Goal: Task Accomplishment & Management: Use online tool/utility

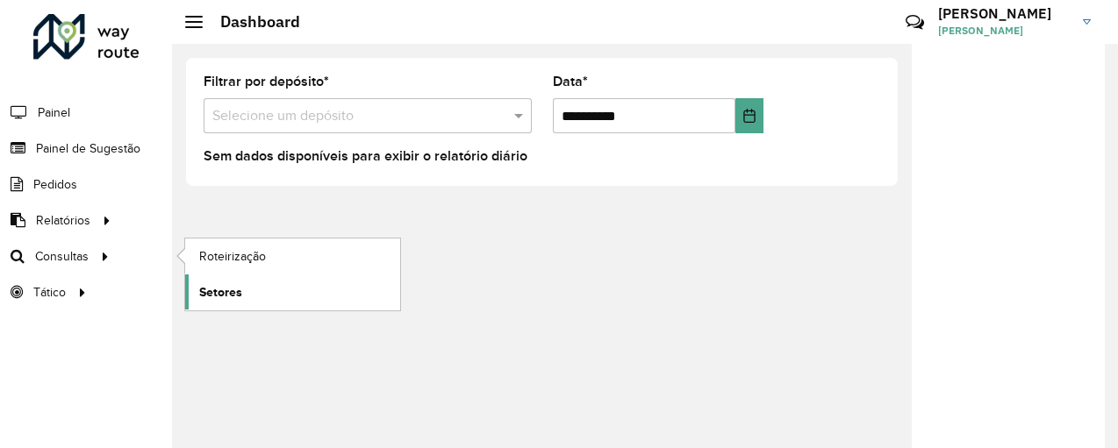
click at [222, 286] on span "Setores" at bounding box center [220, 292] width 43 height 18
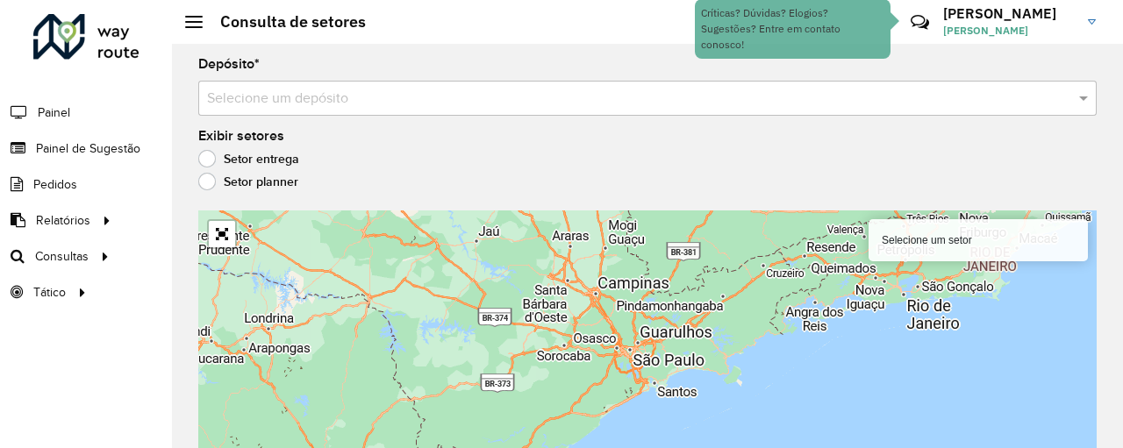
click at [404, 97] on input "text" at bounding box center [630, 99] width 846 height 21
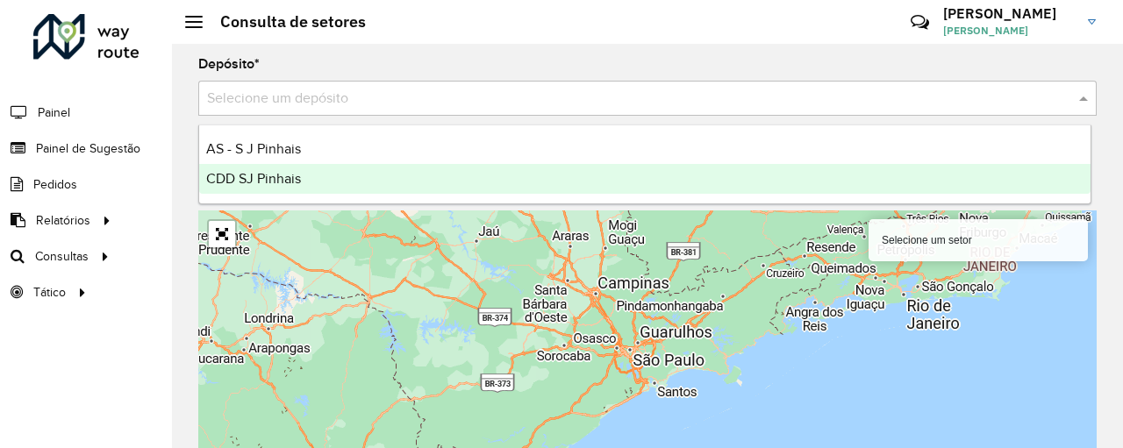
click at [284, 175] on span "CDD SJ Pinhais" at bounding box center [253, 178] width 95 height 15
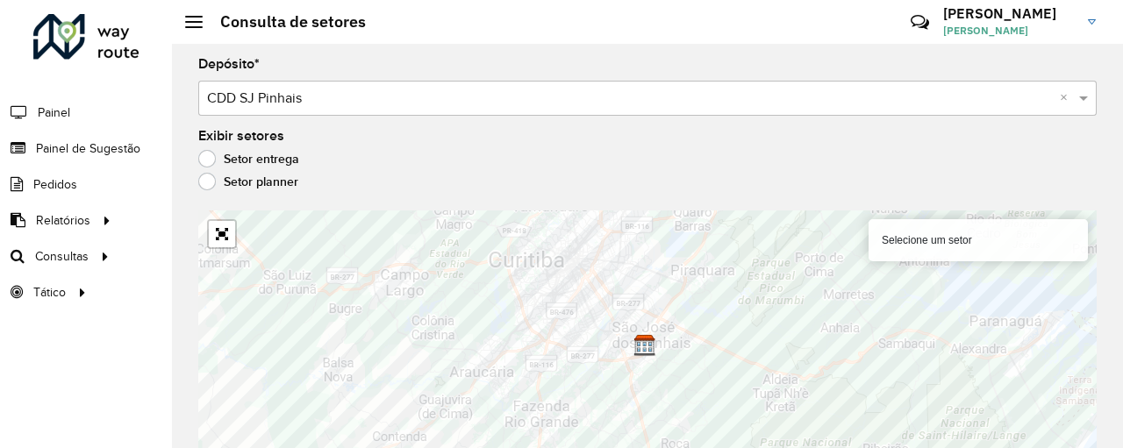
click at [363, 163] on div "Setor entrega" at bounding box center [647, 163] width 898 height 21
click at [196, 22] on span at bounding box center [194, 22] width 18 height 2
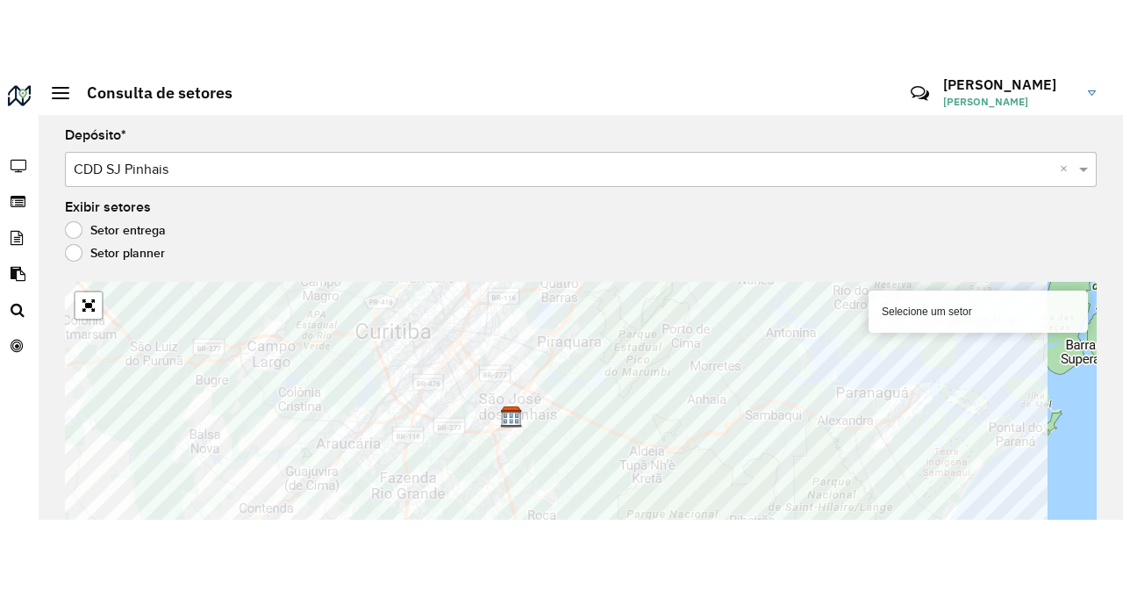
scroll to position [32, 0]
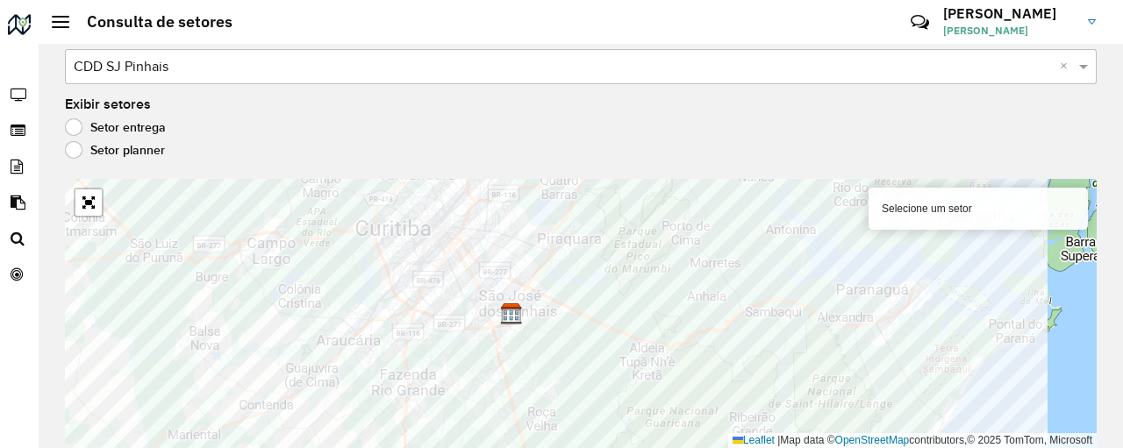
click at [75, 148] on label "Setor planner" at bounding box center [115, 150] width 100 height 18
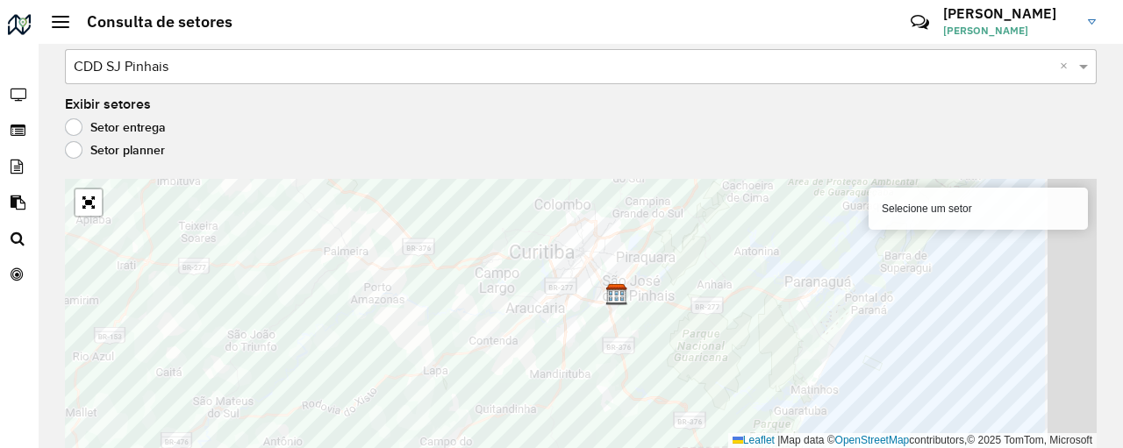
click at [80, 126] on label "Setor entrega" at bounding box center [115, 127] width 101 height 18
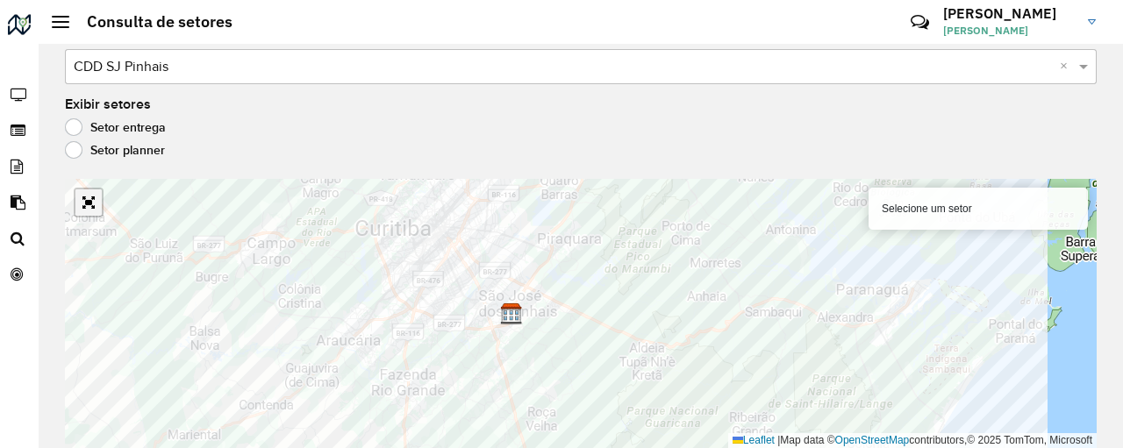
click at [91, 197] on link "Abrir mapa em tela cheia" at bounding box center [88, 202] width 26 height 26
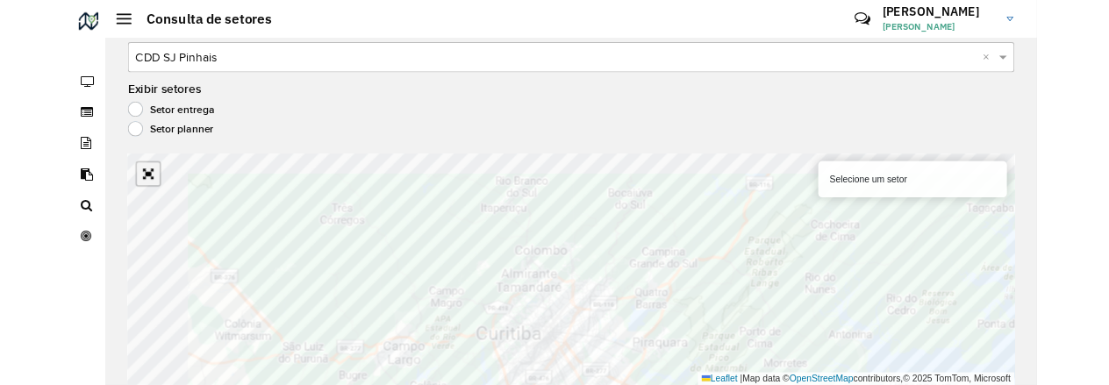
scroll to position [0, 0]
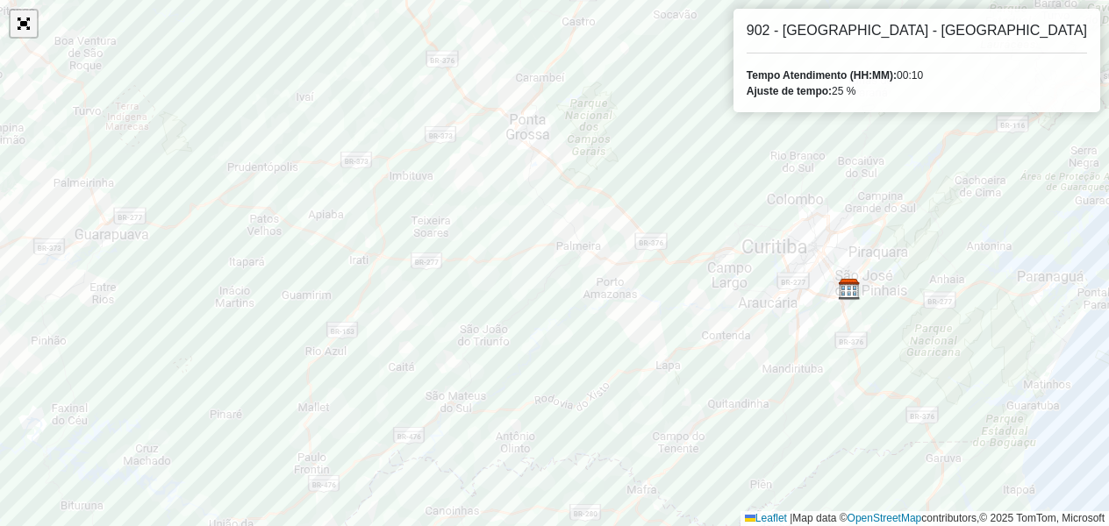
click at [26, 28] on link "Abrir mapa em tela cheia" at bounding box center [24, 24] width 26 height 26
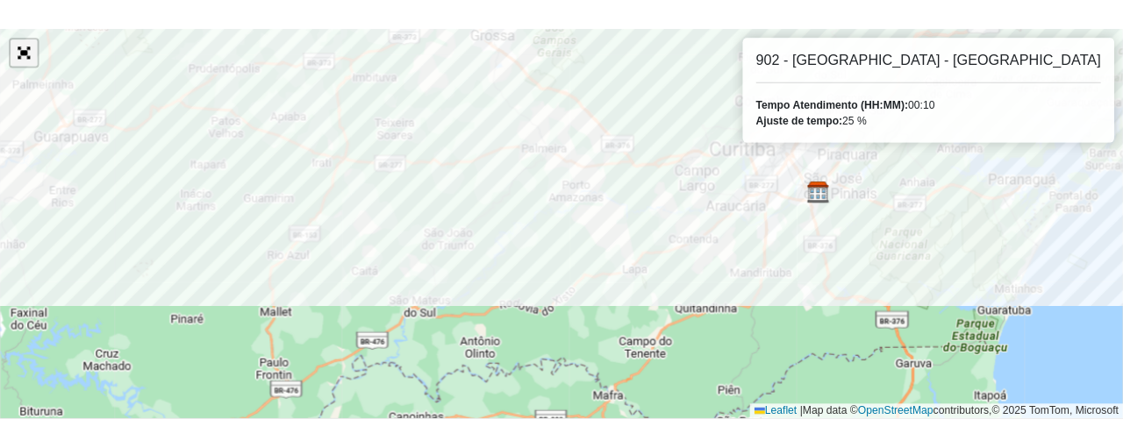
scroll to position [32, 0]
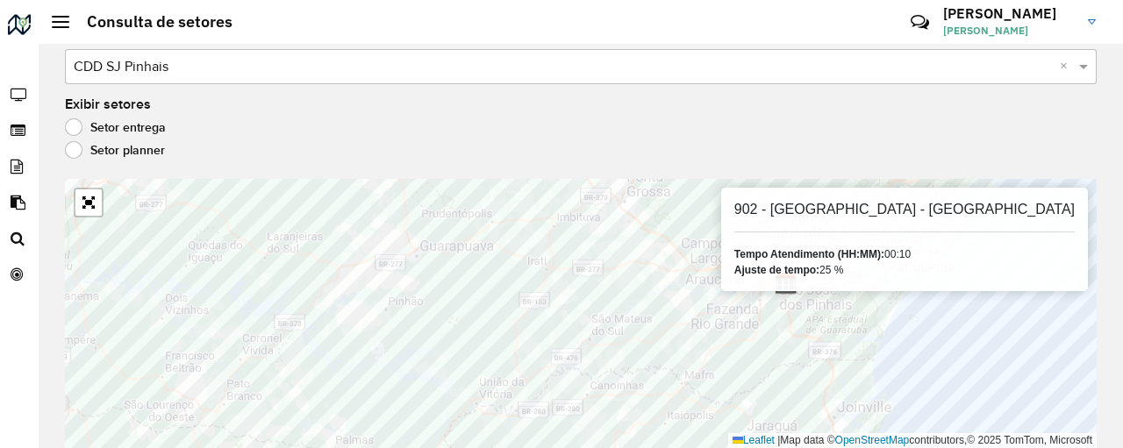
click at [58, 25] on div at bounding box center [61, 22] width 18 height 12
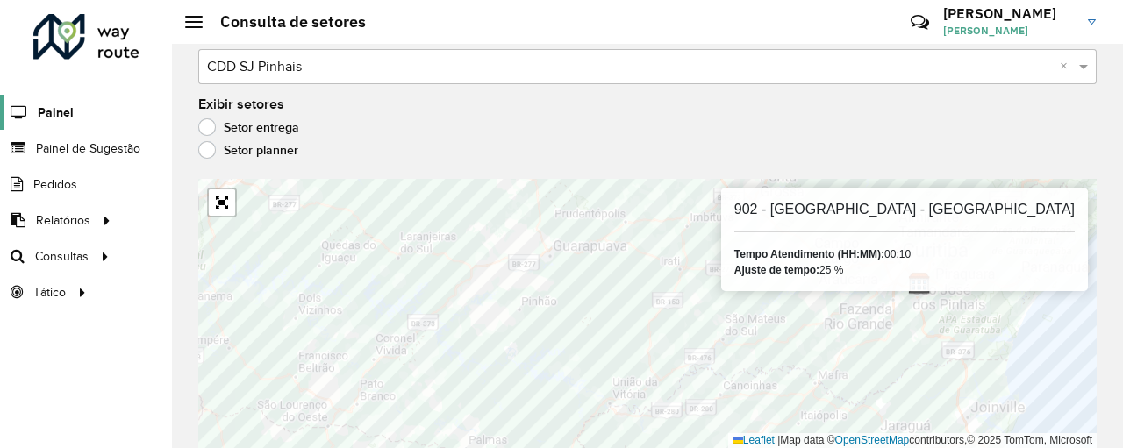
click at [62, 117] on span "Painel" at bounding box center [56, 113] width 36 height 18
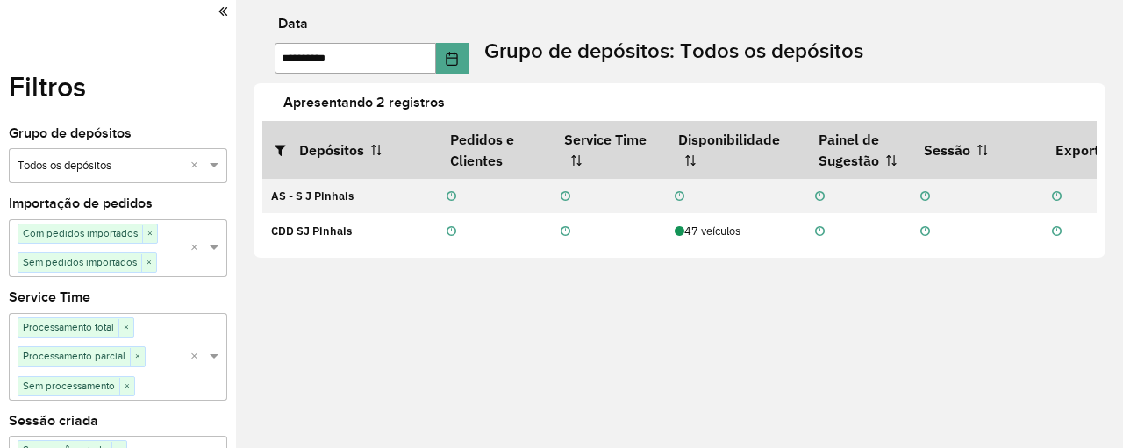
click at [218, 15] on icon at bounding box center [222, 12] width 9 height 16
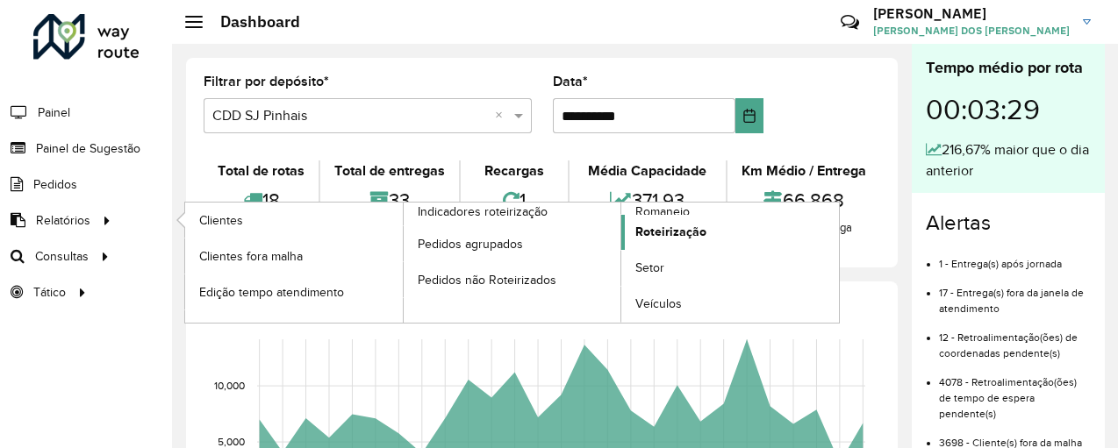
click at [661, 225] on span "Roteirização" at bounding box center [670, 232] width 71 height 18
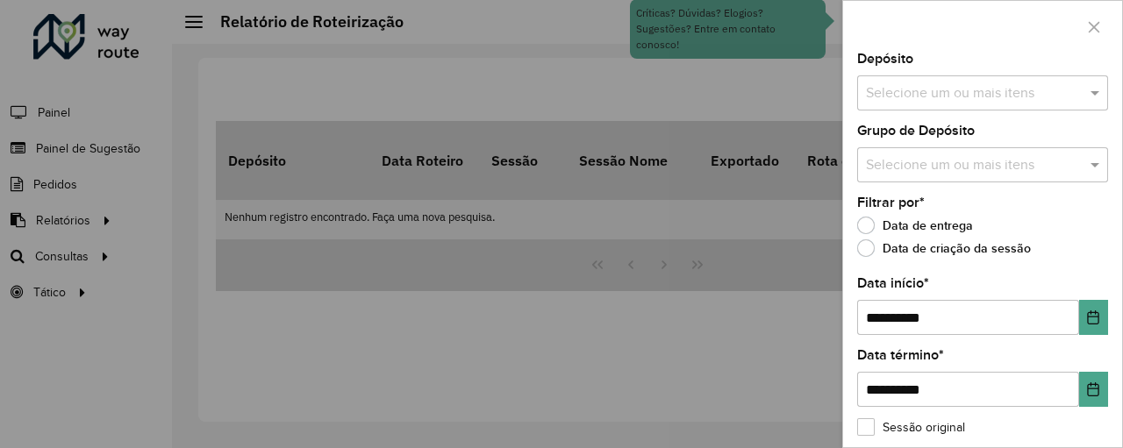
click at [933, 90] on input "text" at bounding box center [974, 93] width 225 height 21
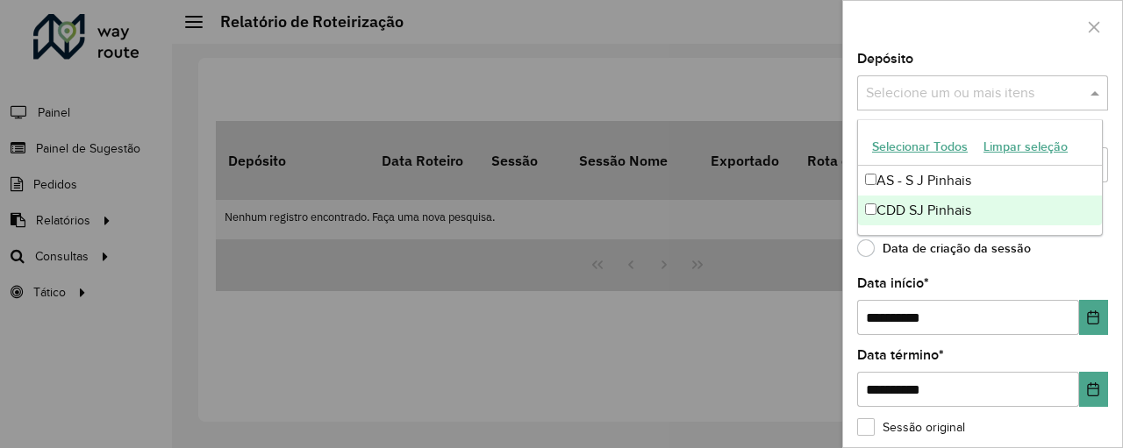
click at [915, 205] on div "CDD SJ Pinhais" at bounding box center [980, 211] width 244 height 30
click at [1028, 241] on div "Filtrar por * Data de entrega Data de criação da sessão" at bounding box center [982, 230] width 251 height 67
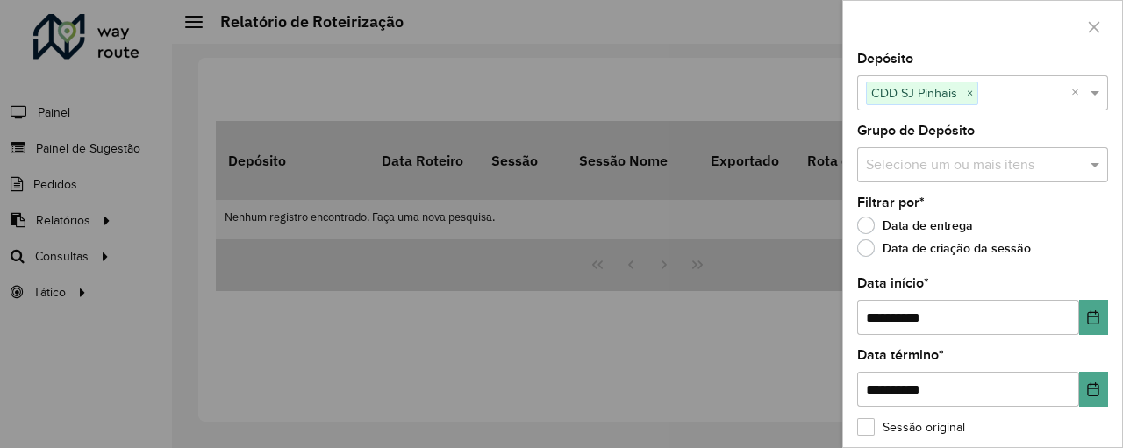
click at [102, 181] on div at bounding box center [561, 224] width 1123 height 448
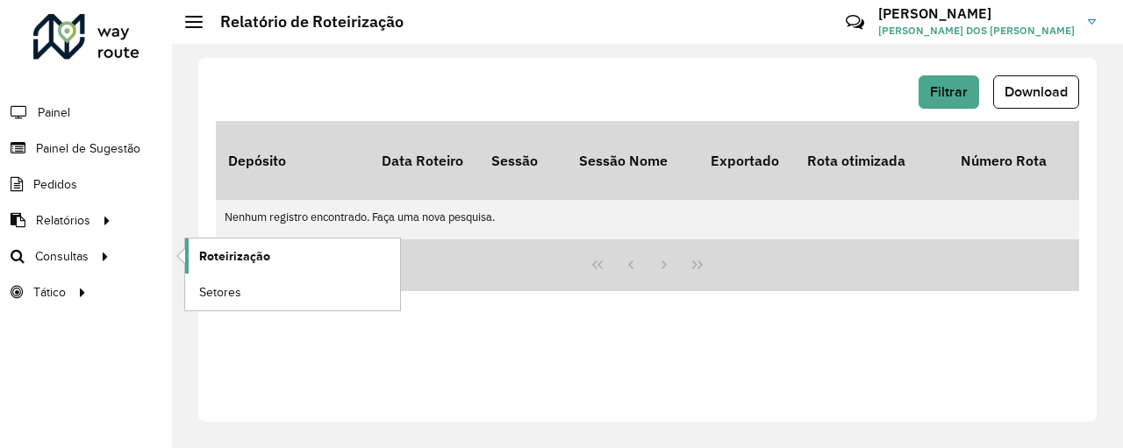
click at [209, 261] on span "Roteirização" at bounding box center [234, 256] width 71 height 18
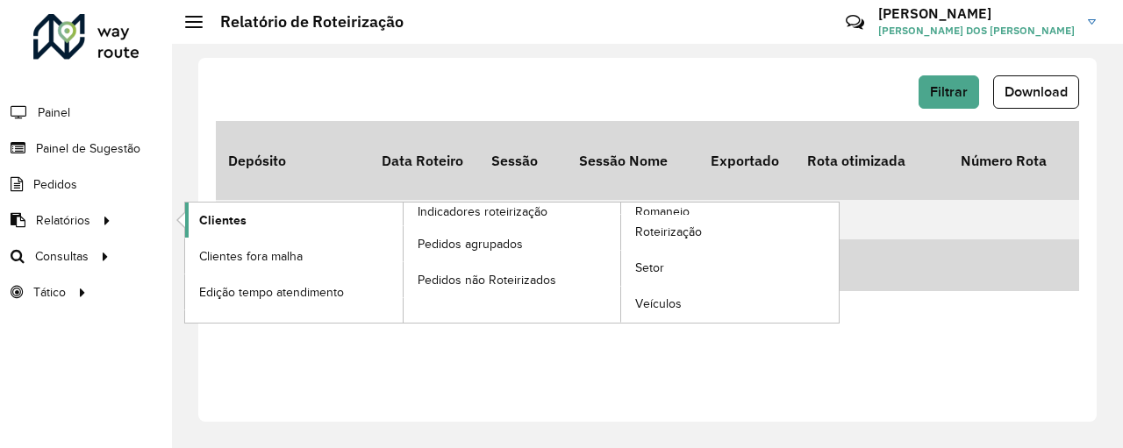
click at [204, 220] on span "Clientes" at bounding box center [222, 220] width 47 height 18
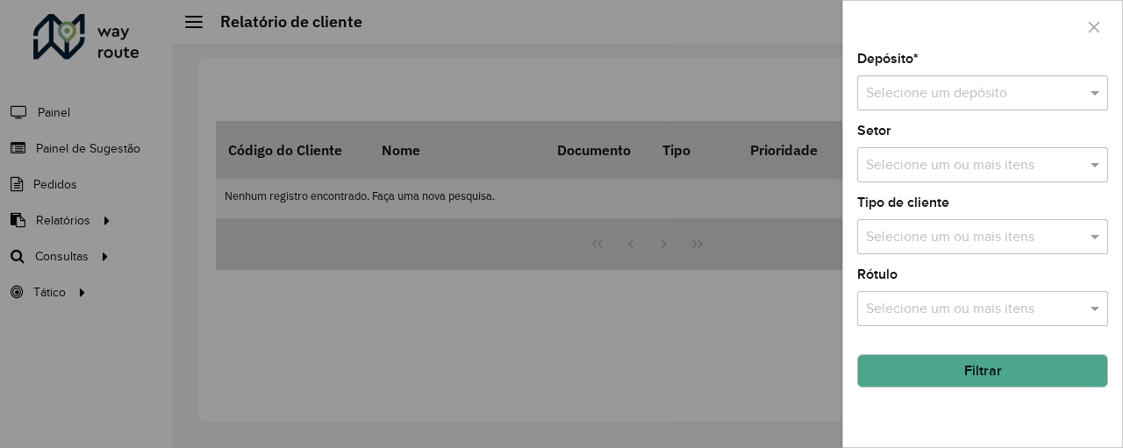
click at [932, 93] on input "text" at bounding box center [965, 93] width 198 height 21
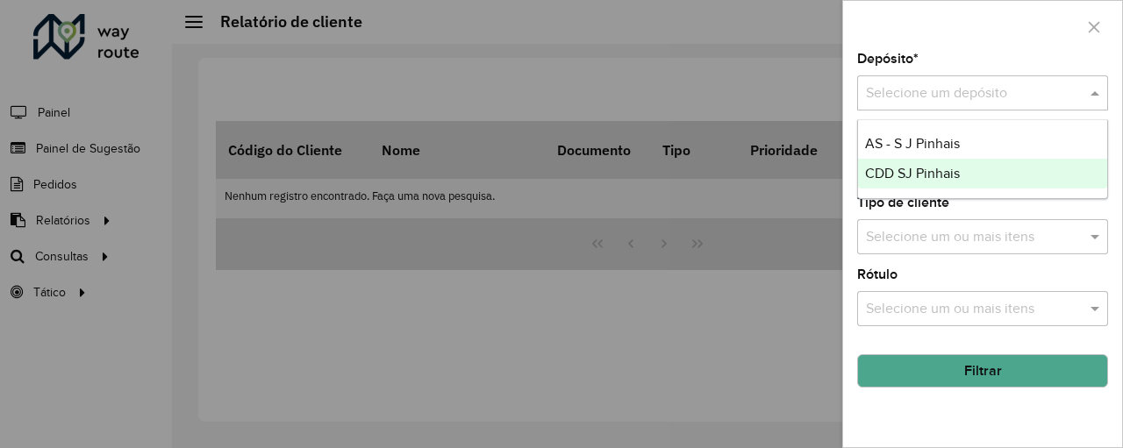
click at [919, 169] on span "CDD SJ Pinhais" at bounding box center [912, 173] width 95 height 15
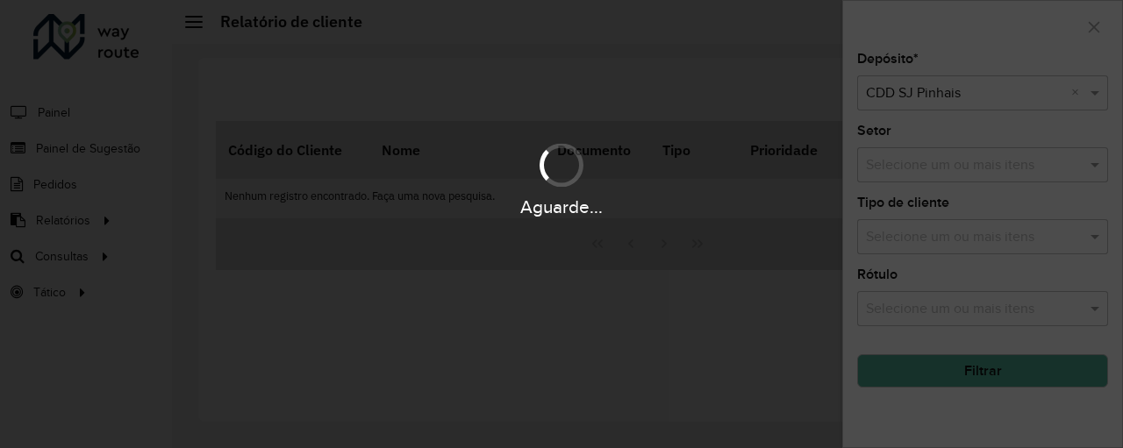
click at [949, 198] on div "Aguarde..." at bounding box center [561, 207] width 1123 height 27
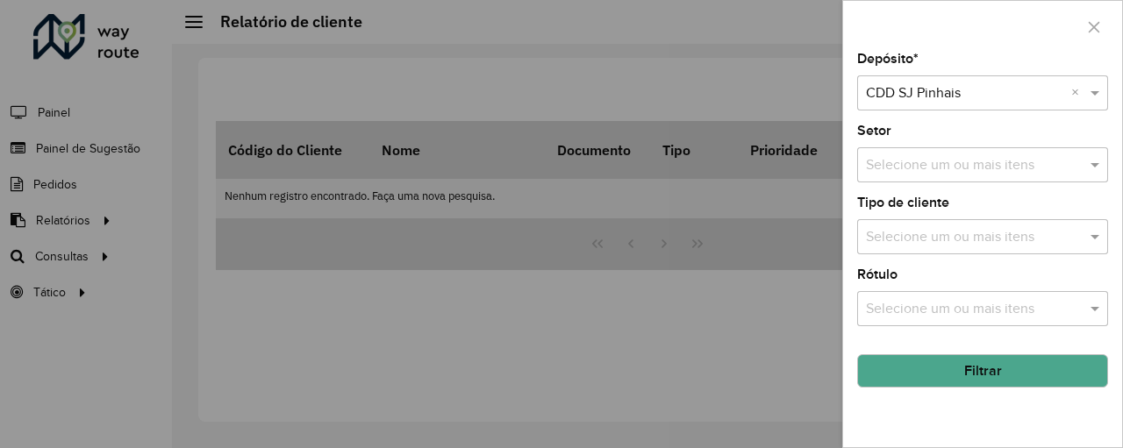
click at [955, 227] on input "text" at bounding box center [974, 237] width 225 height 21
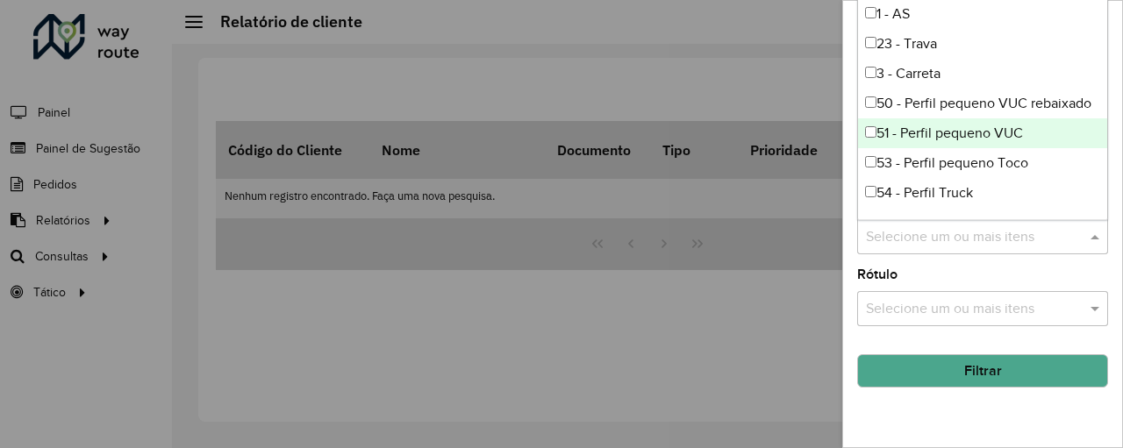
scroll to position [118, 0]
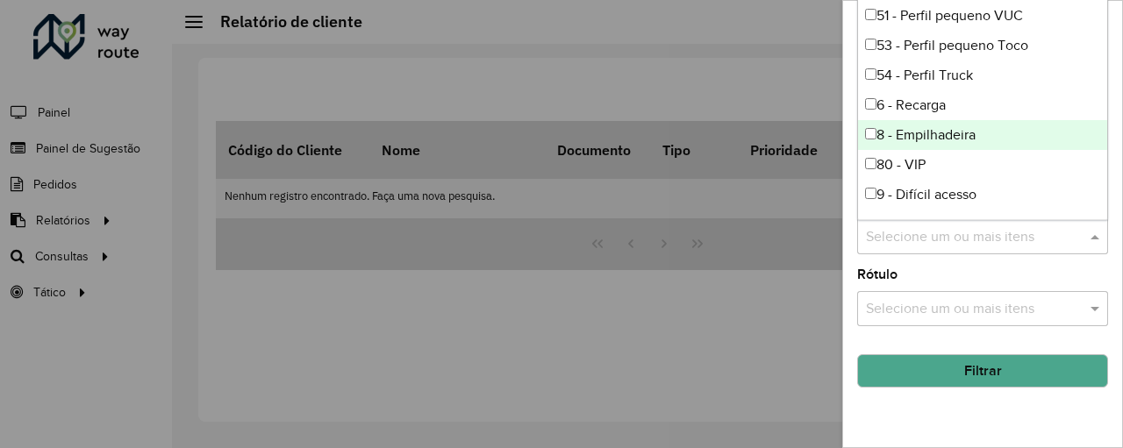
click at [976, 129] on div "8 - Empilhadeira" at bounding box center [982, 135] width 249 height 30
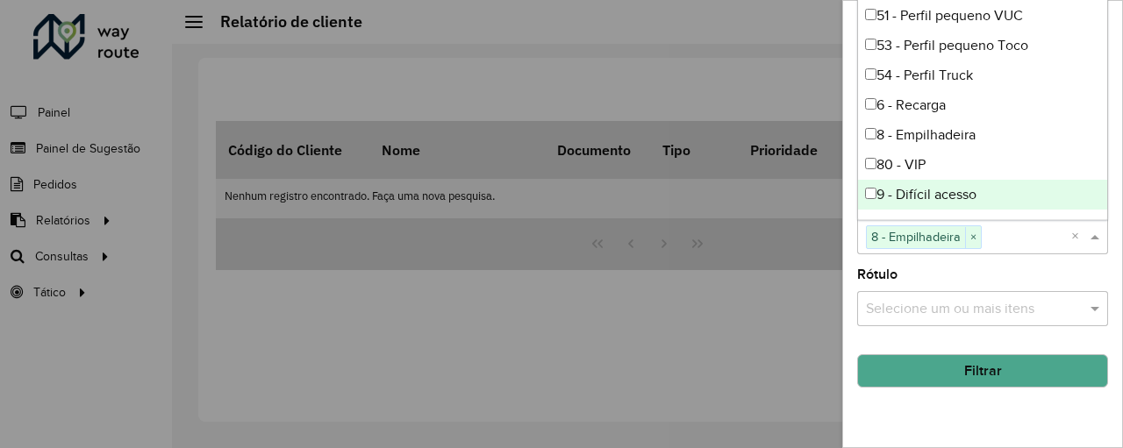
click at [992, 362] on button "Filtrar" at bounding box center [982, 370] width 251 height 33
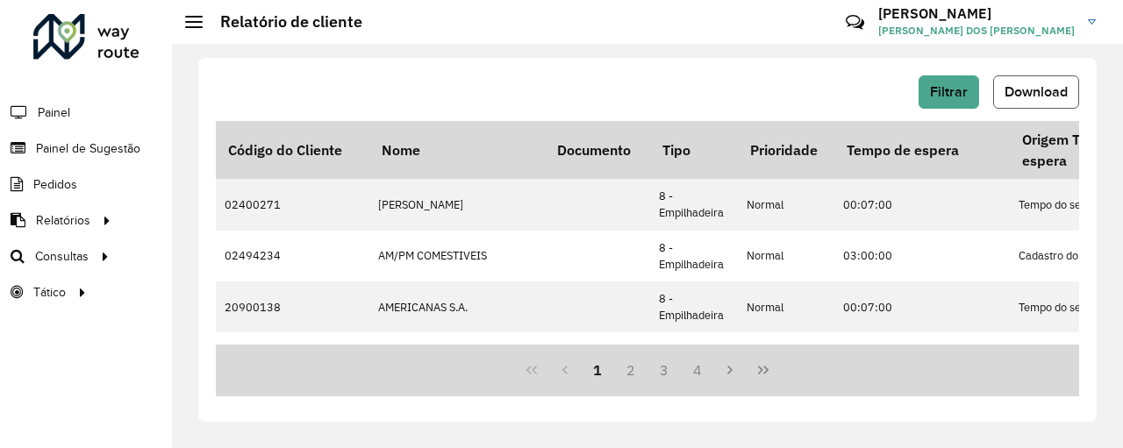
click at [1018, 93] on span "Download" at bounding box center [1036, 91] width 63 height 15
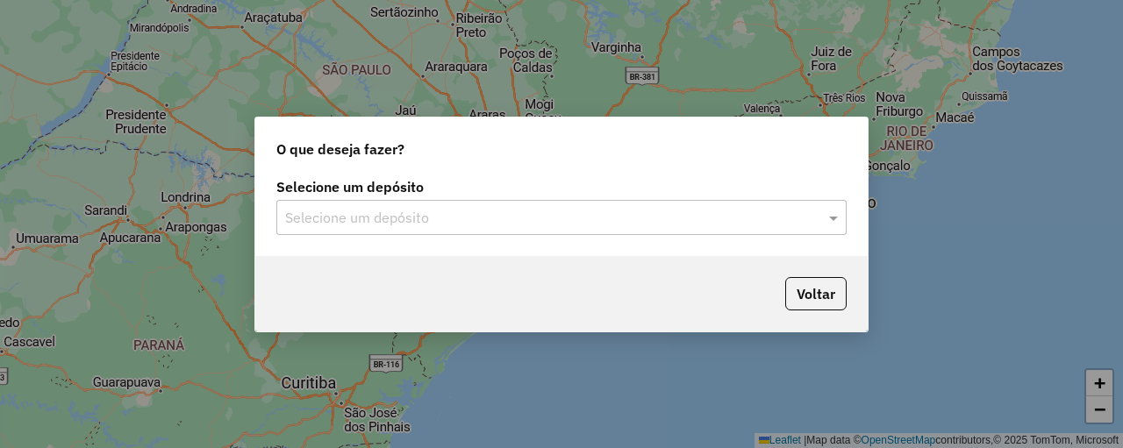
click at [525, 209] on input "text" at bounding box center [544, 218] width 518 height 21
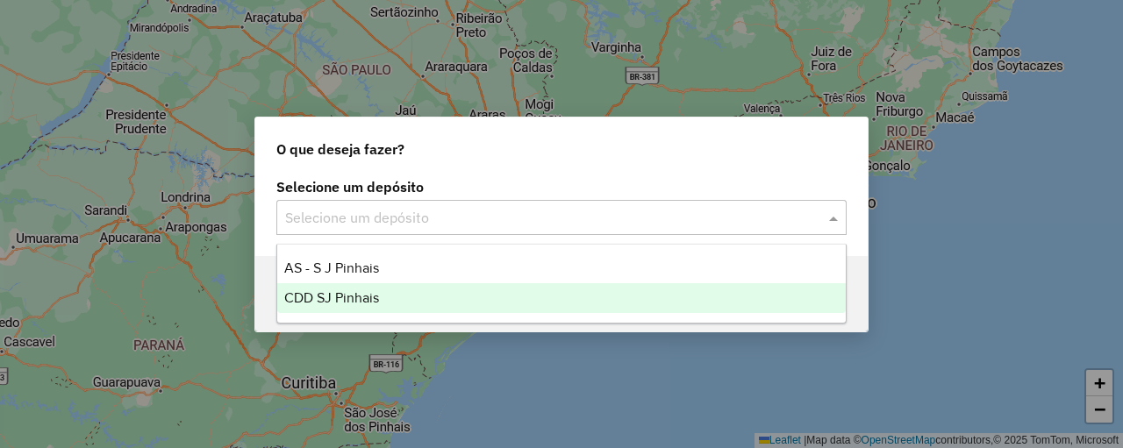
click at [365, 289] on div "CDD SJ Pinhais" at bounding box center [561, 298] width 568 height 30
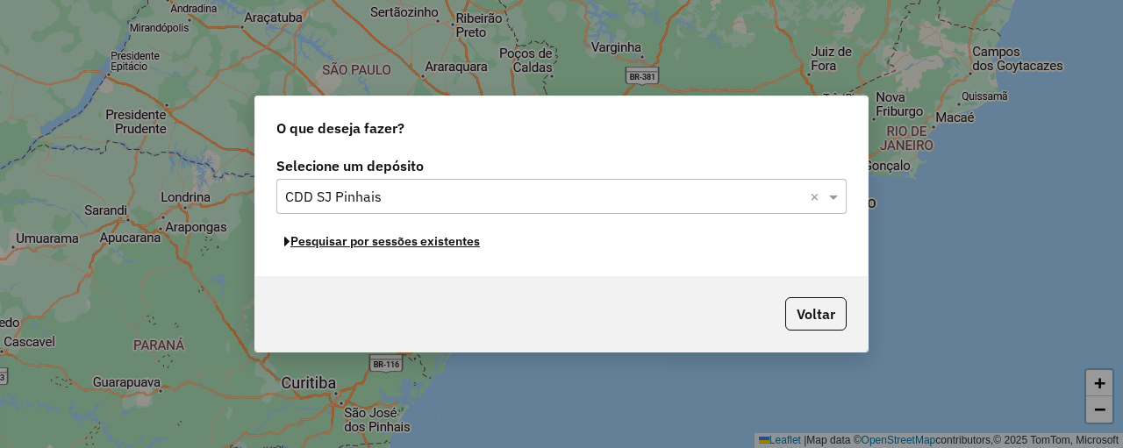
click at [452, 242] on button "Pesquisar por sessões existentes" at bounding box center [381, 241] width 211 height 27
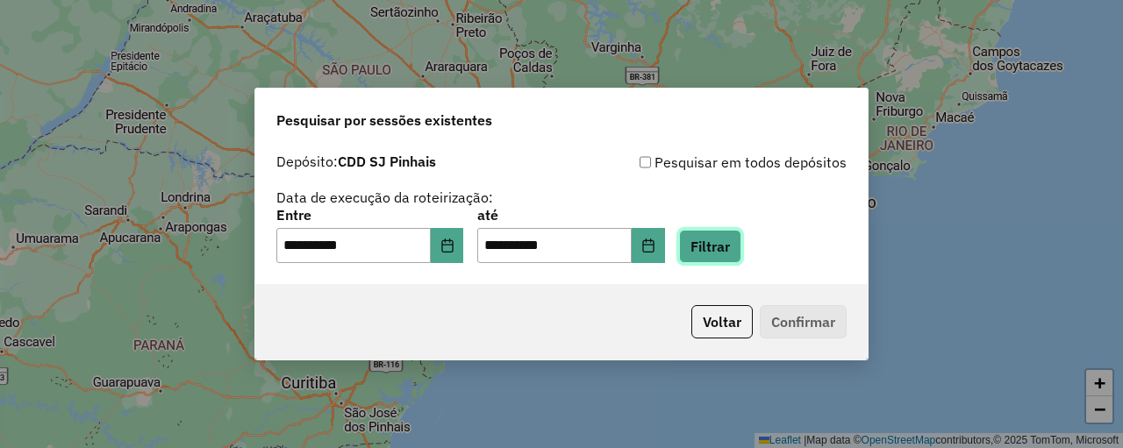
click at [725, 245] on button "Filtrar" at bounding box center [710, 246] width 62 height 33
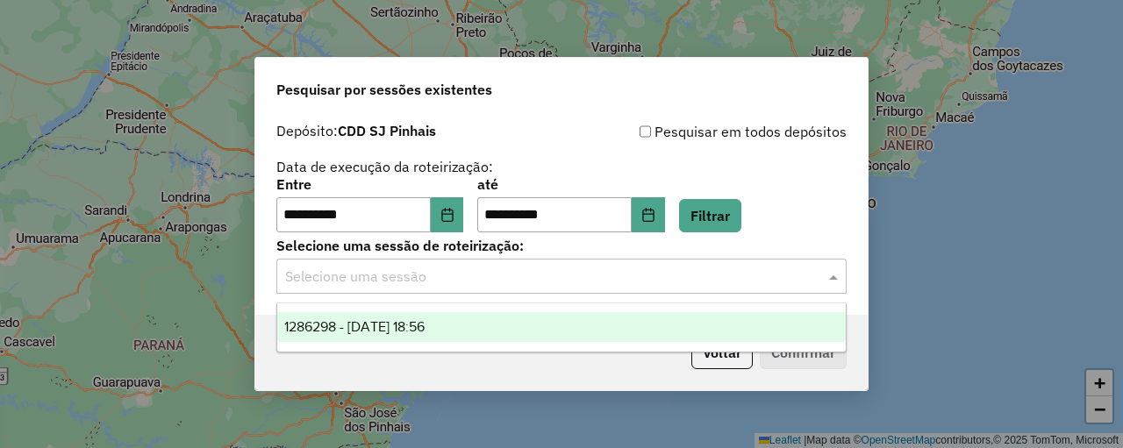
click at [480, 276] on input "text" at bounding box center [544, 277] width 518 height 21
click at [419, 322] on span "1286298 - 01/10/2025 18:56" at bounding box center [354, 326] width 140 height 15
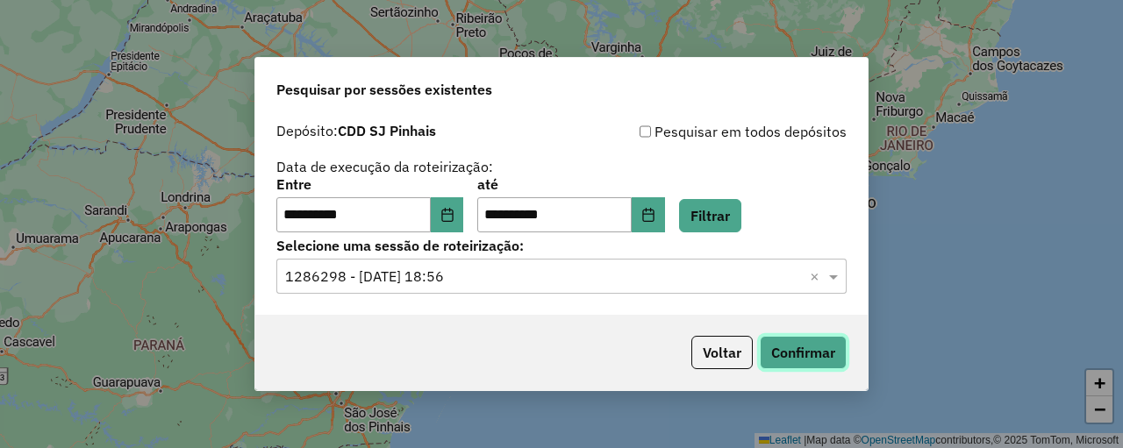
click at [784, 350] on button "Confirmar" at bounding box center [803, 352] width 87 height 33
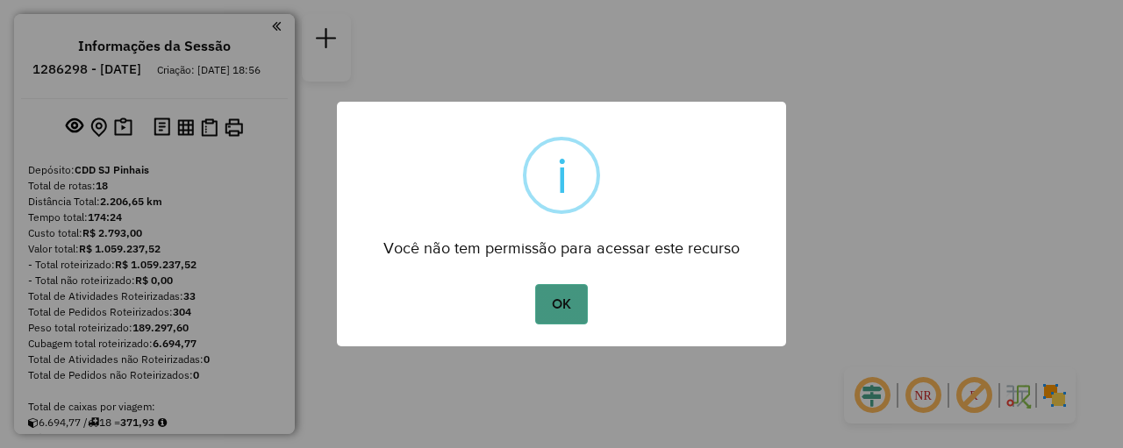
click at [574, 306] on button "OK" at bounding box center [561, 304] width 52 height 40
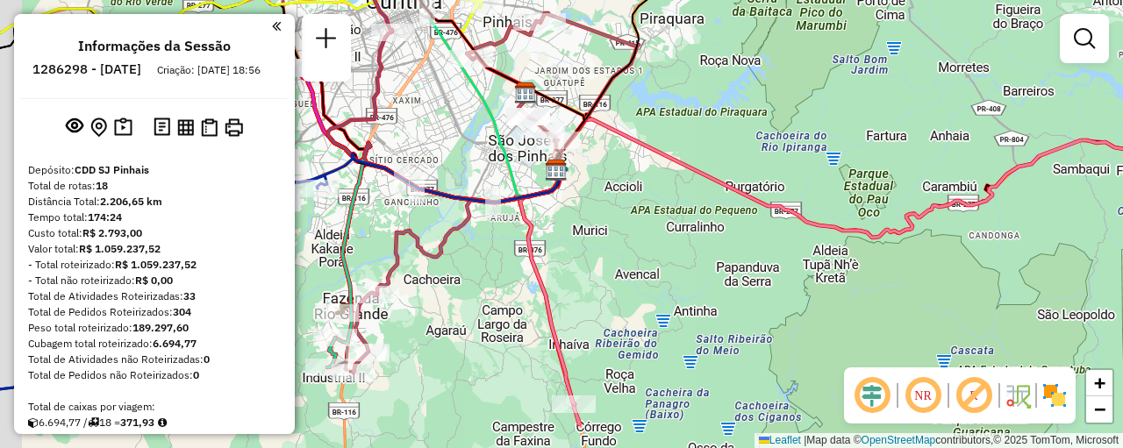
drag, startPoint x: 573, startPoint y: 222, endPoint x: 682, endPoint y: 150, distance: 130.4
click at [680, 153] on icon at bounding box center [922, 261] width 805 height 285
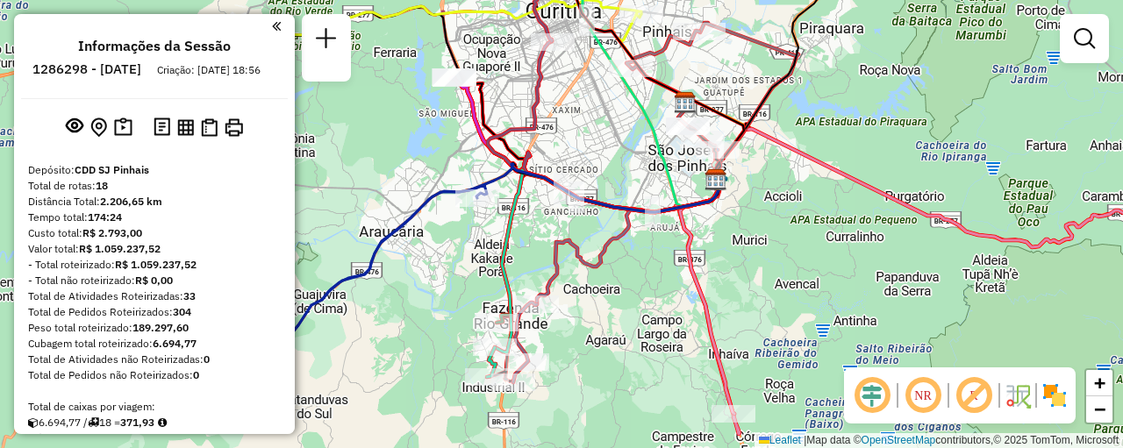
drag, startPoint x: 642, startPoint y: 164, endPoint x: 787, endPoint y: 188, distance: 146.7
click at [787, 188] on div "Janela de atendimento Grade de atendimento Capacidade Transportadoras Veículos …" at bounding box center [561, 224] width 1123 height 448
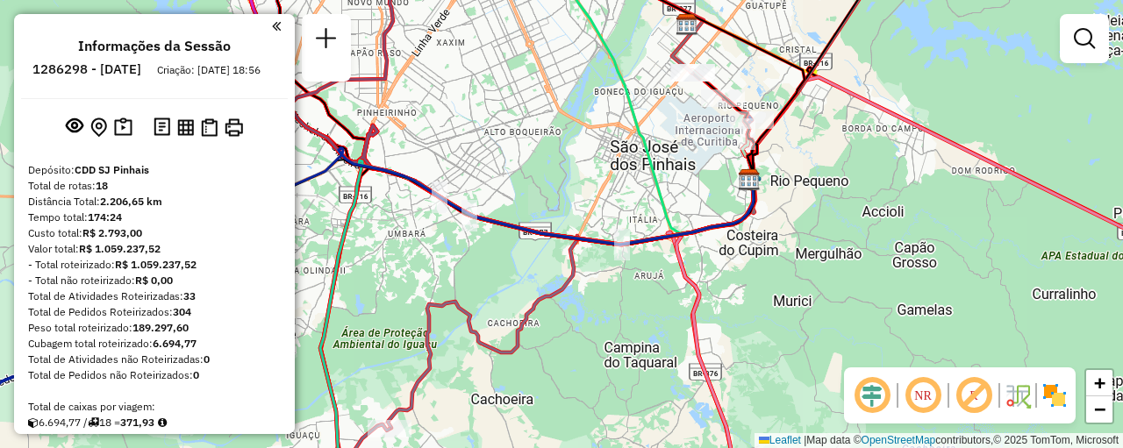
drag, startPoint x: 739, startPoint y: 169, endPoint x: 847, endPoint y: 177, distance: 109.1
click at [847, 177] on div "Janela de atendimento Grade de atendimento Capacidade Transportadoras Veículos …" at bounding box center [561, 224] width 1123 height 448
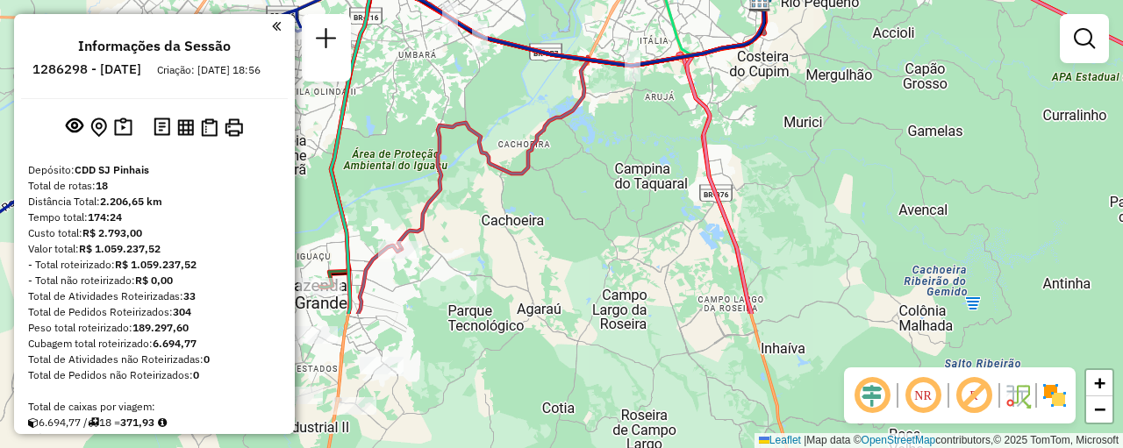
drag, startPoint x: 827, startPoint y: 282, endPoint x: 837, endPoint y: 103, distance: 179.2
click at [837, 103] on div "Janela de atendimento Grade de atendimento Capacidade Transportadoras Veículos …" at bounding box center [561, 224] width 1123 height 448
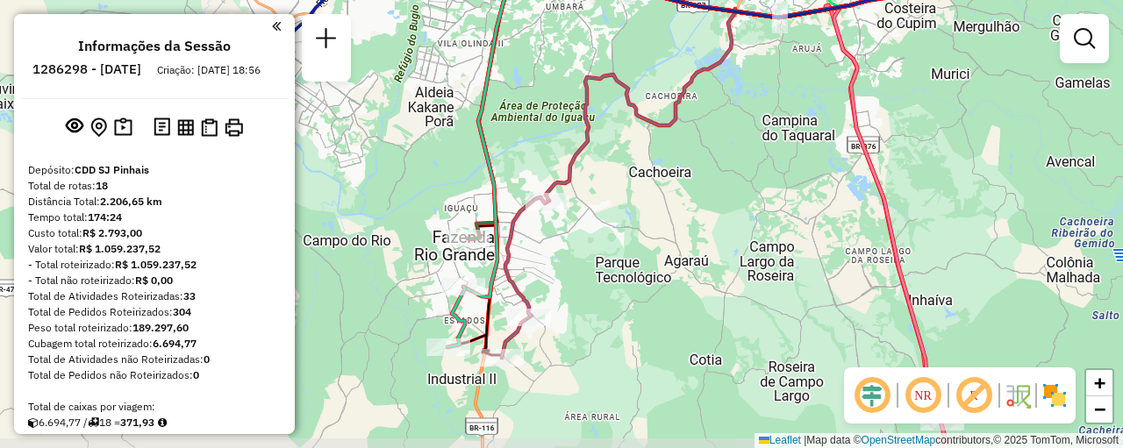
drag, startPoint x: 830, startPoint y: 227, endPoint x: 977, endPoint y: 179, distance: 155.1
click at [977, 179] on div "Janela de atendimento Grade de atendimento Capacidade Transportadoras Veículos …" at bounding box center [561, 224] width 1123 height 448
